Goal: Task Accomplishment & Management: Use online tool/utility

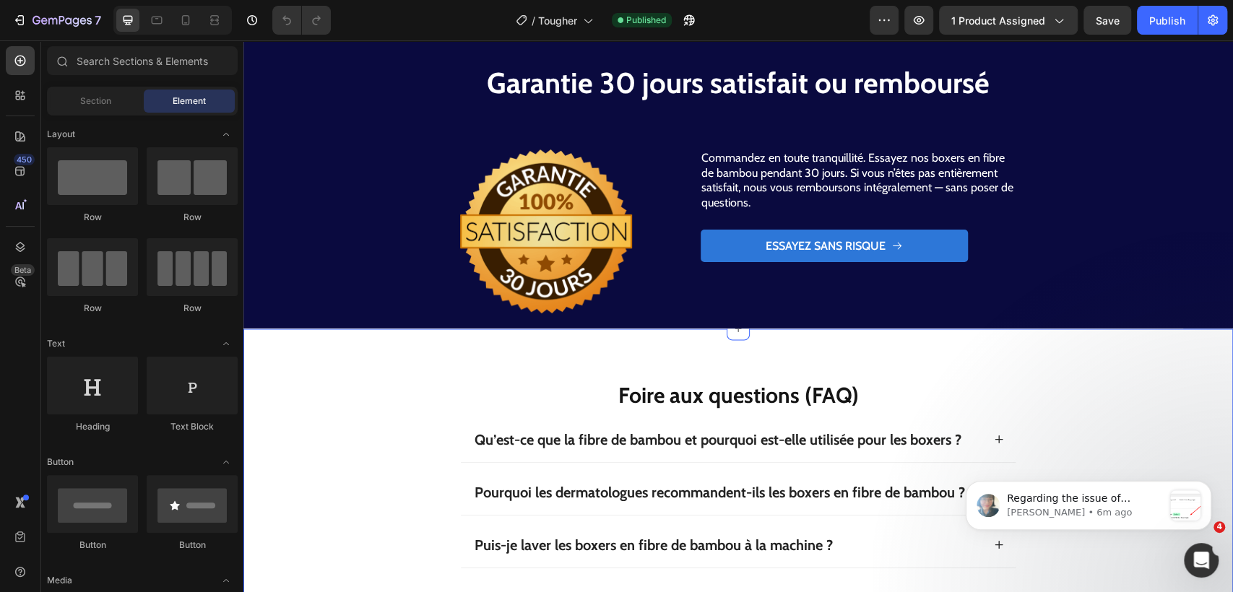
scroll to position [1830, 0]
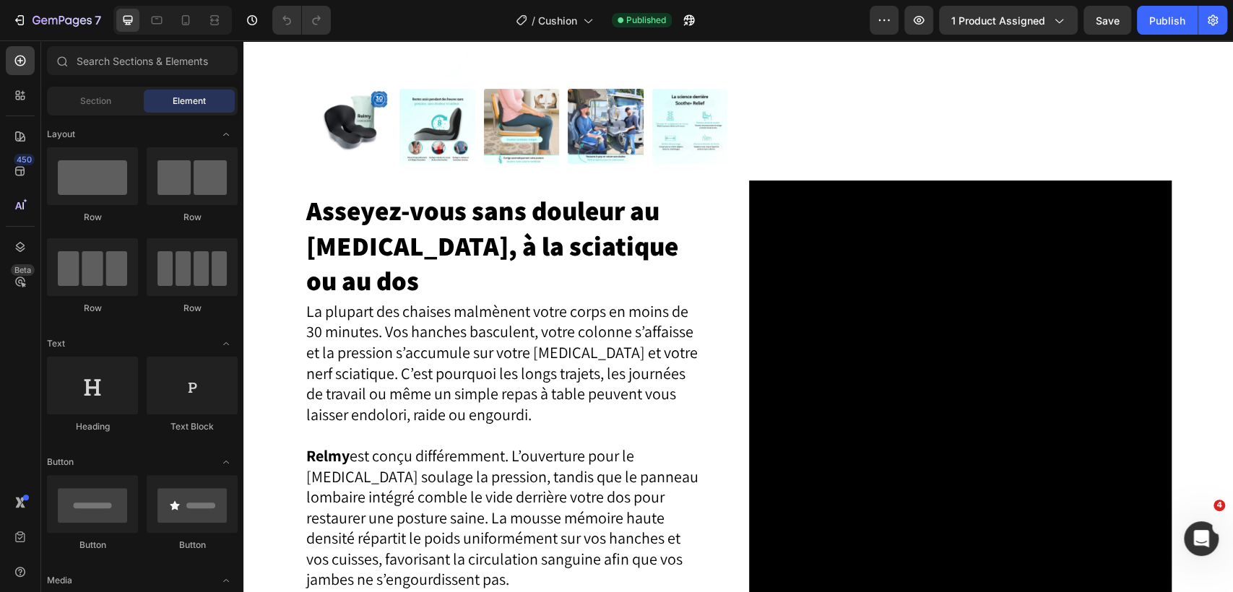
scroll to position [487, 0]
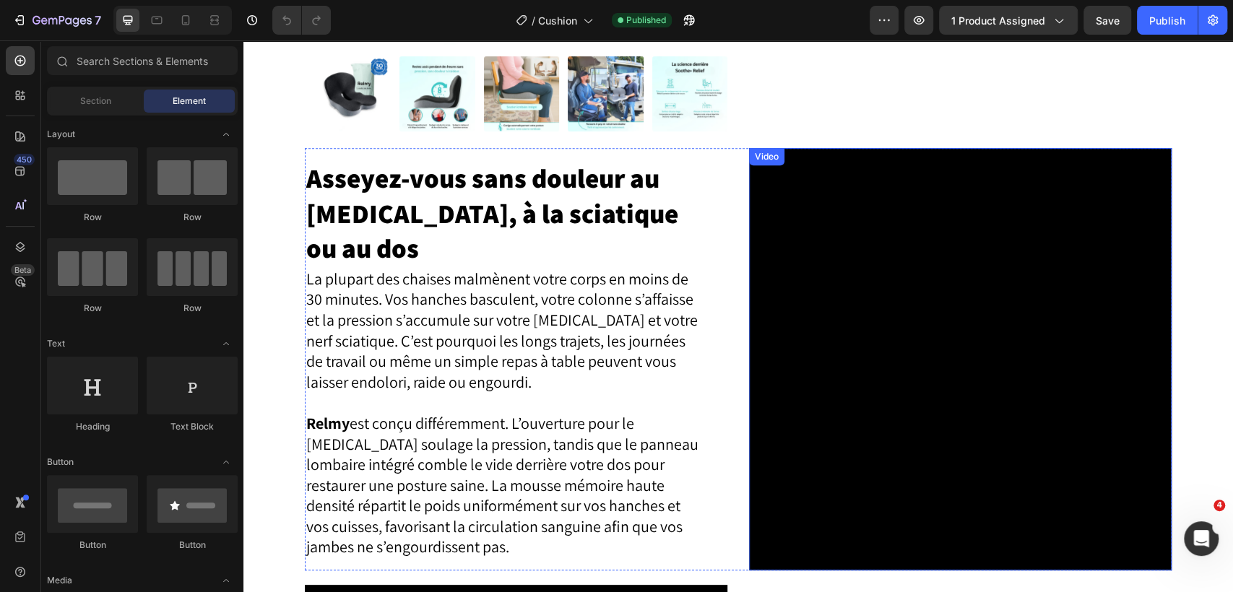
click at [945, 267] on video at bounding box center [960, 359] width 422 height 422
